Goal: Understand site structure: Understand site structure

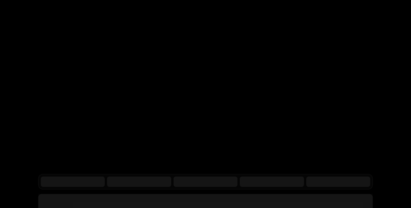
scroll to position [110, 0]
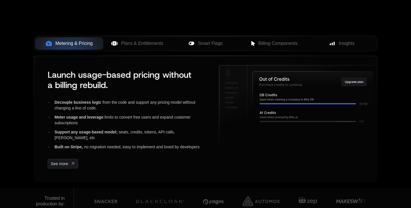
scroll to position [229, 0]
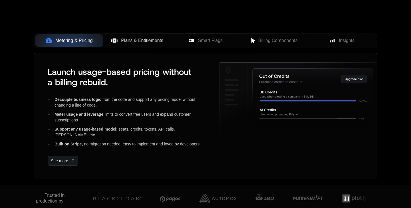
click at [159, 44] on span "Plans & Entitlements" at bounding box center [142, 40] width 42 height 7
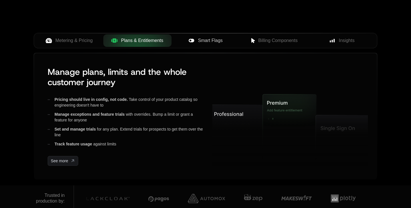
click at [210, 39] on span "Smart Flags" at bounding box center [210, 40] width 25 height 7
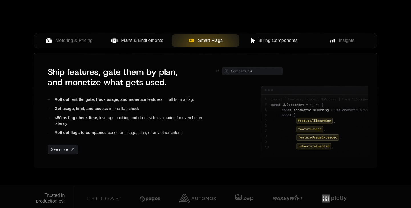
click at [264, 43] on span "Billing Components" at bounding box center [277, 40] width 39 height 7
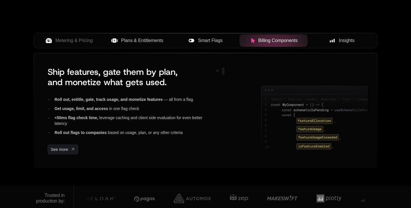
click at [334, 40] on rect at bounding box center [334, 41] width 1 height 4
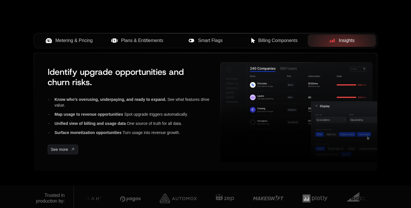
click at [83, 39] on span "Metering & Pricing" at bounding box center [73, 40] width 37 height 7
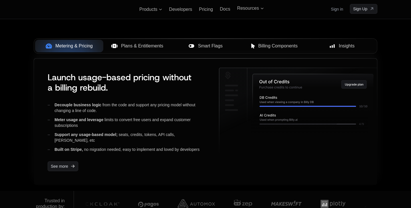
scroll to position [223, 0]
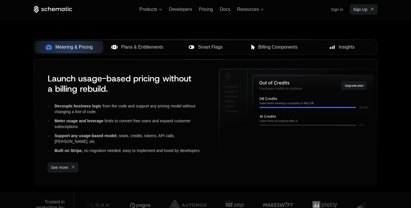
click at [128, 51] on button "Plans & Entitlements" at bounding box center [137, 47] width 68 height 13
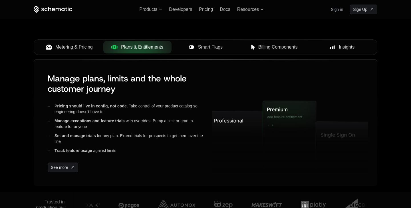
click at [204, 51] on button "Smart Flags" at bounding box center [206, 47] width 68 height 13
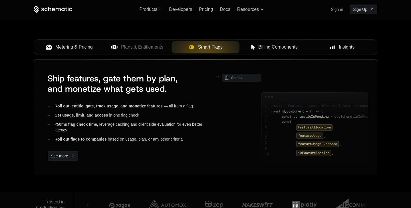
click at [269, 49] on span "Billing Components" at bounding box center [277, 47] width 39 height 7
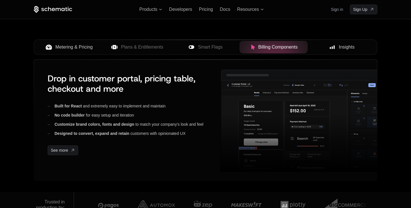
click at [327, 48] on div "Insights" at bounding box center [341, 47] width 59 height 7
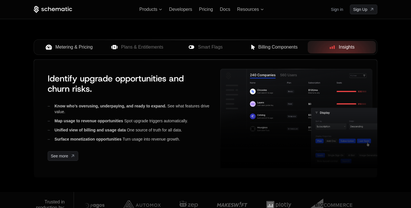
click at [61, 45] on span "Metering & Pricing" at bounding box center [73, 47] width 37 height 7
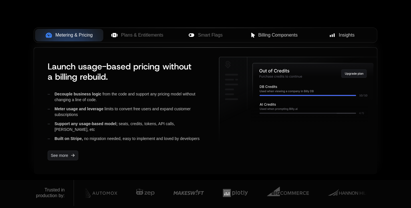
scroll to position [235, 0]
